Goal: Transaction & Acquisition: Purchase product/service

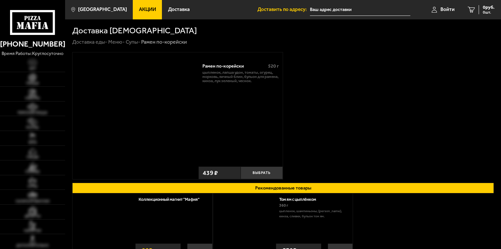
scroll to position [5, 0]
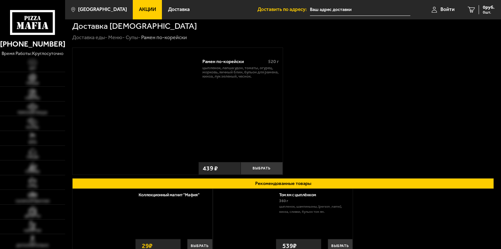
click at [139, 37] on link "Супы -" at bounding box center [133, 37] width 15 height 6
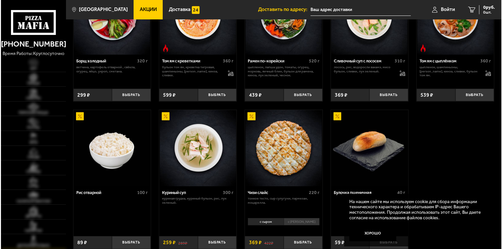
scroll to position [196, 0]
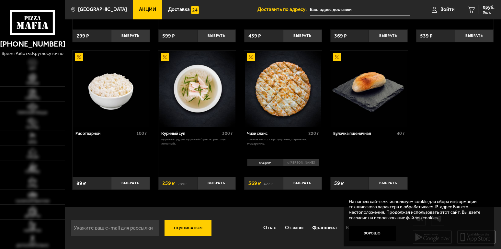
click at [331, 54] on img at bounding box center [368, 89] width 76 height 76
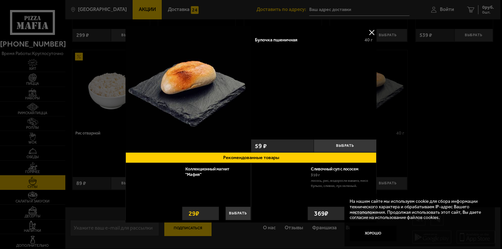
click at [275, 59] on div "Булочка пшеничная 40 г" at bounding box center [314, 84] width 126 height 105
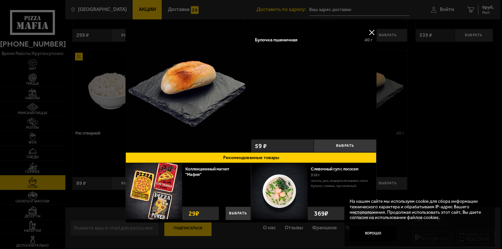
scroll to position [151, 0]
